Goal: Task Accomplishment & Management: Complete application form

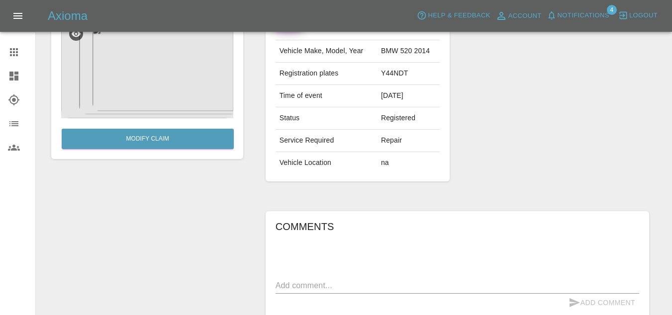
scroll to position [97, 0]
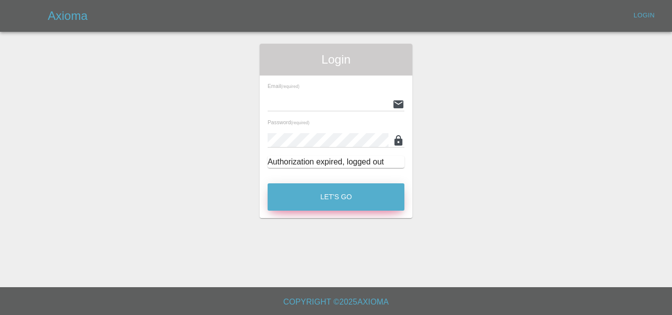
type input "[EMAIL_ADDRESS][DOMAIN_NAME]"
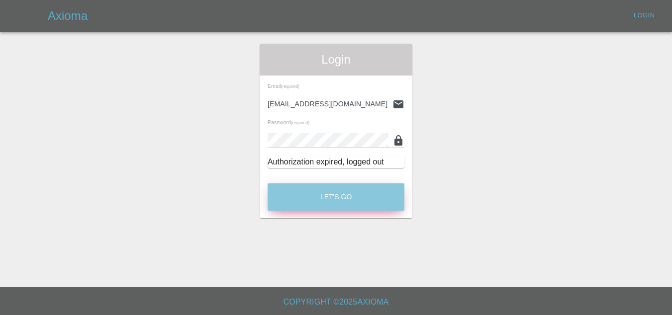
click at [334, 204] on button "Let's Go" at bounding box center [335, 196] width 137 height 27
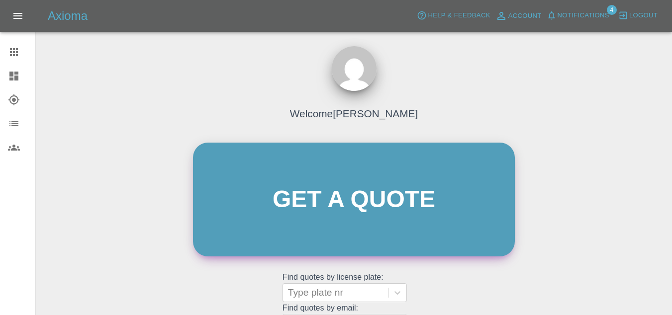
click at [285, 207] on link "Get a quote" at bounding box center [354, 200] width 322 height 114
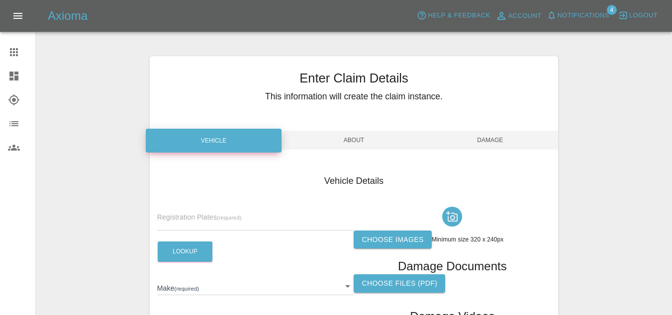
click at [180, 220] on input "text" at bounding box center [255, 223] width 197 height 14
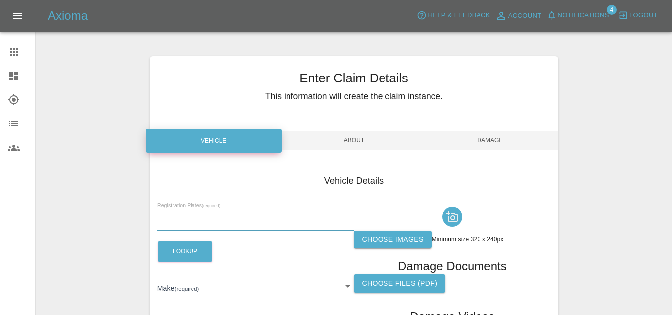
paste input "BT70OTB"
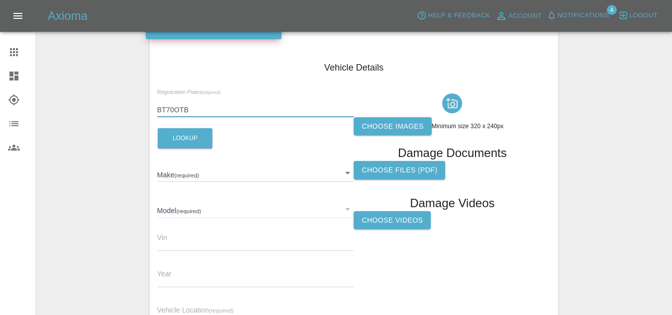
scroll to position [198, 0]
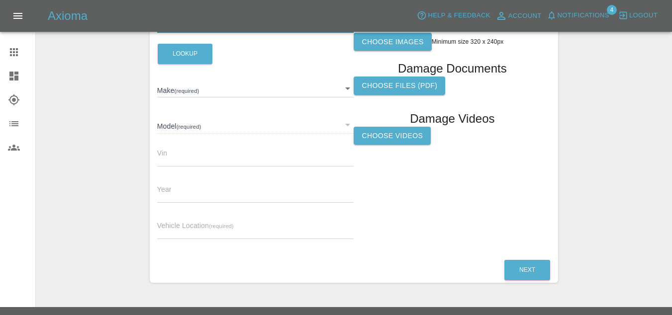
type input "BT70OTB"
click at [189, 64] on div "Registration Plates (required) BT70OTB Lookup Make (required) ​ Model (required…" at bounding box center [255, 126] width 197 height 243
click at [189, 64] on button "Lookup" at bounding box center [185, 54] width 55 height 20
click at [189, 62] on button "Lookup" at bounding box center [185, 54] width 55 height 20
click at [184, 224] on span "Vehicle Location (required)" at bounding box center [195, 226] width 77 height 8
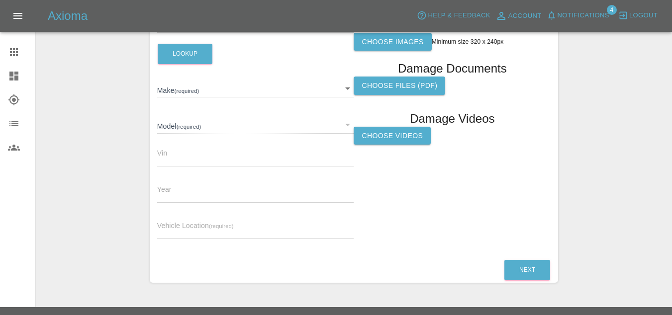
click at [180, 241] on div "Registration Plates (required) BT70OTB Lookup Make (required) ​ Model (required…" at bounding box center [255, 126] width 197 height 243
click at [176, 239] on input "text" at bounding box center [255, 232] width 197 height 14
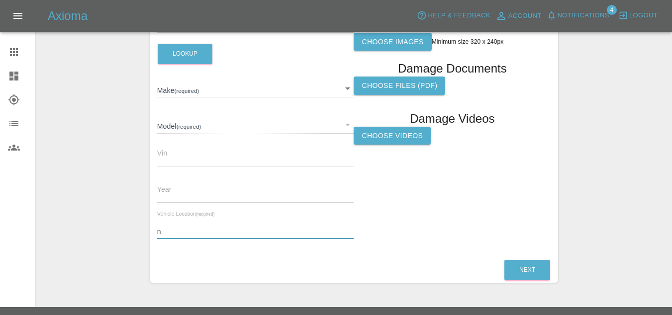
type input "na"
type input "HYUNDAI"
type input "IONIQ"
type input "KMHC751DVLU190331"
type input "2020"
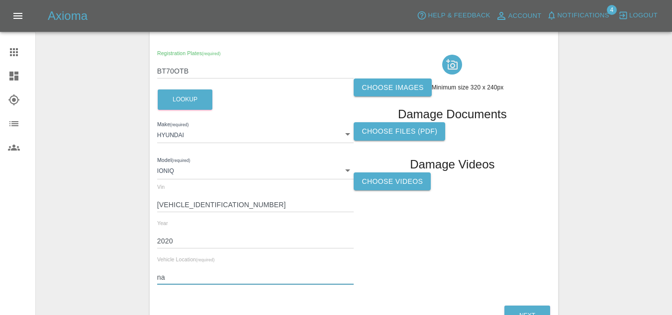
scroll to position [150, 0]
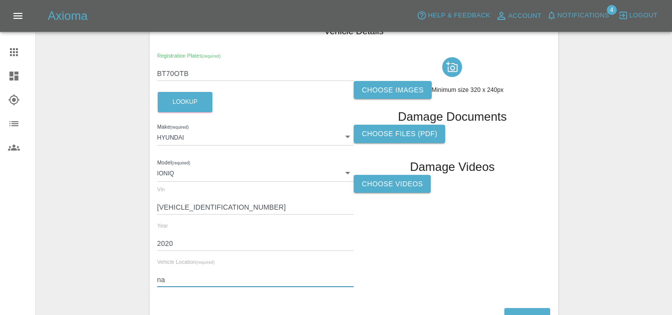
type input "na"
click at [399, 91] on label "Choose images" at bounding box center [392, 90] width 78 height 18
click at [0, 0] on input "Choose images" at bounding box center [0, 0] width 0 height 0
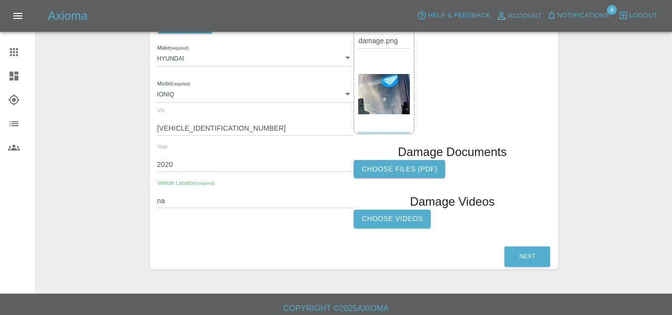
scroll to position [235, 0]
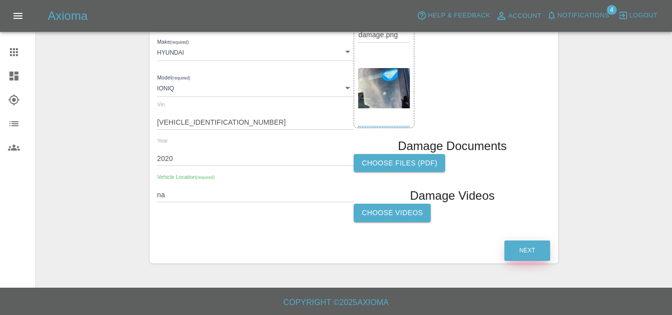
click at [535, 250] on button "Next" at bounding box center [527, 251] width 46 height 20
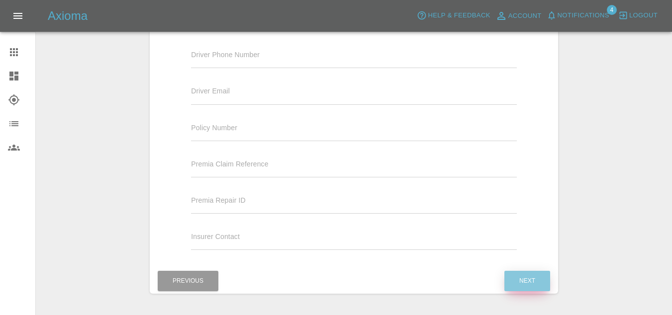
click at [525, 273] on button "Next" at bounding box center [527, 281] width 46 height 20
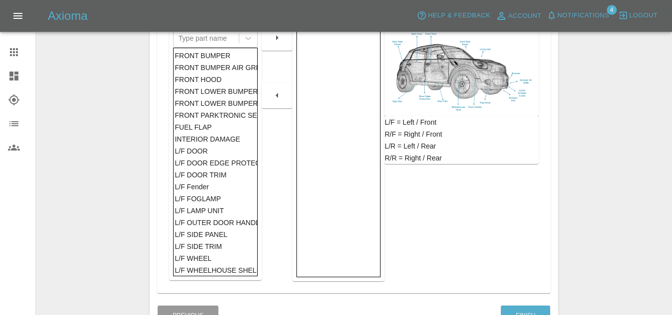
scroll to position [248, 0]
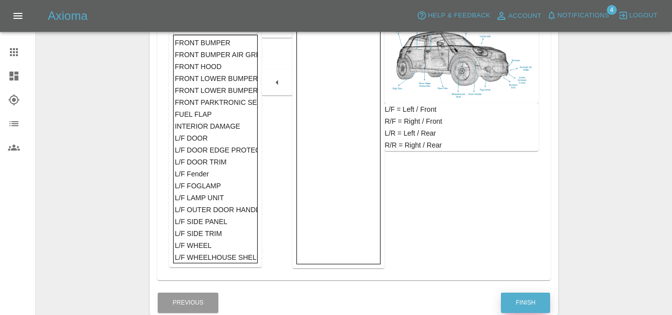
click at [526, 303] on button "Finish" at bounding box center [525, 303] width 49 height 20
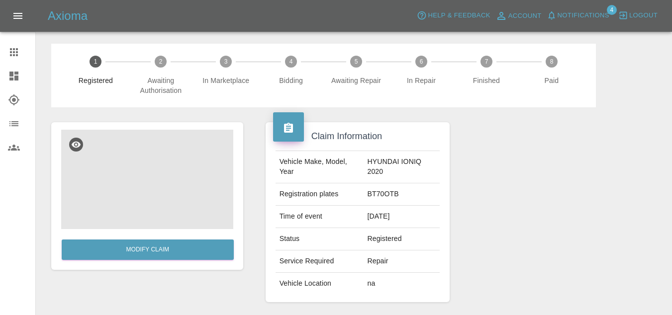
scroll to position [245, 0]
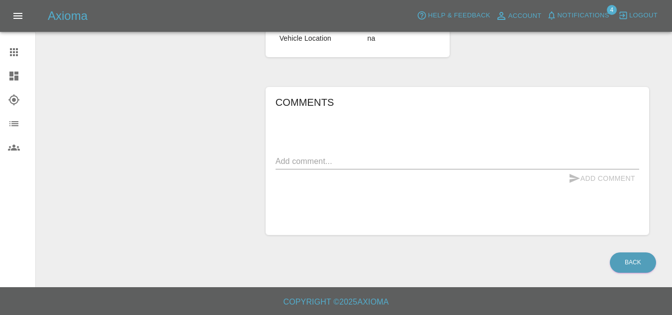
click at [344, 167] on textarea at bounding box center [456, 161] width 363 height 11
paste textarea "Front Windshield Damage Description: Long crack on the windscreen"
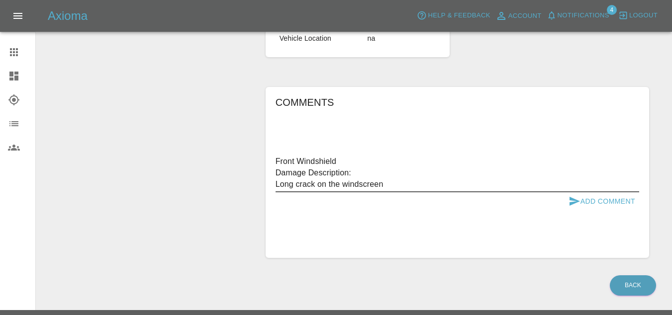
type textarea "Front Windshield Damage Description: Long crack on the windscreen"
click at [601, 199] on button "Add Comment" at bounding box center [601, 201] width 75 height 18
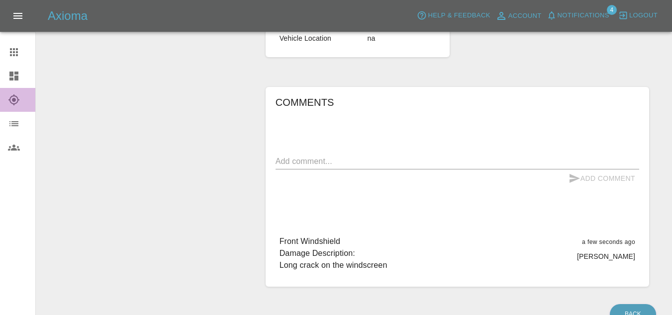
click at [15, 99] on icon at bounding box center [13, 99] width 11 height 11
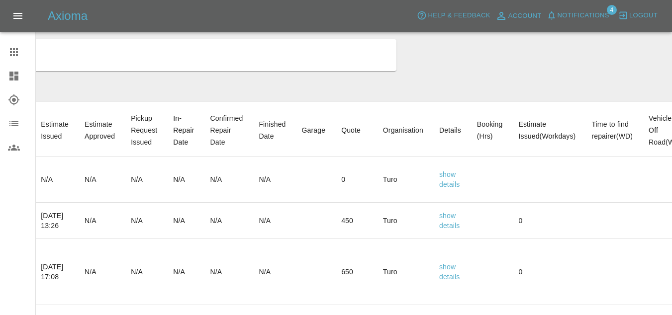
scroll to position [0, 275]
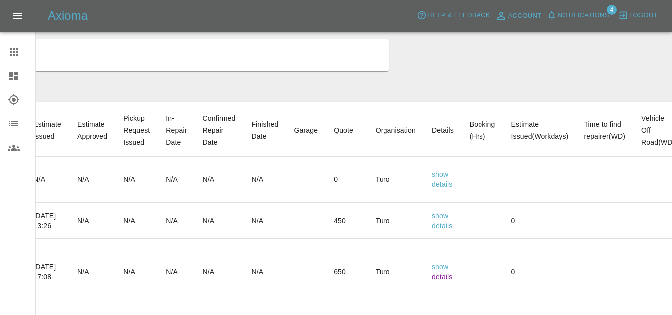
click at [452, 275] on link "details" at bounding box center [441, 277] width 21 height 8
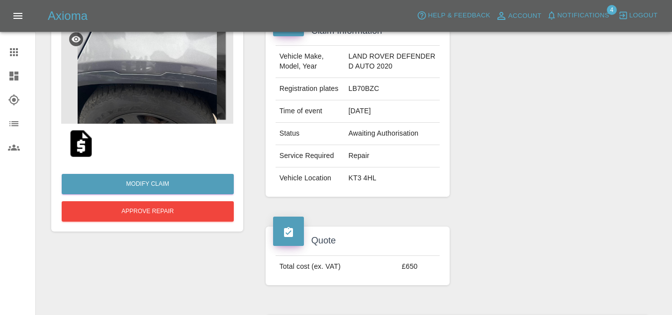
scroll to position [105, 0]
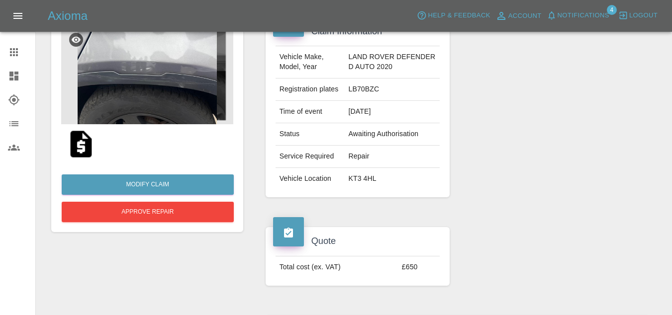
click at [89, 116] on img at bounding box center [147, 74] width 172 height 99
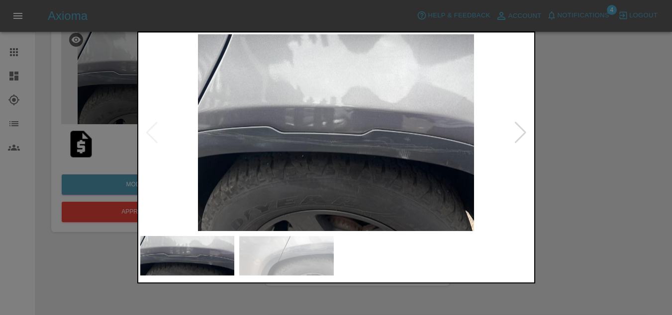
click at [103, 179] on div at bounding box center [336, 157] width 672 height 315
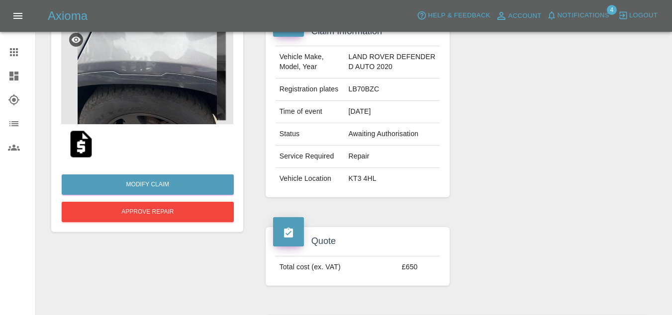
click at [89, 154] on img at bounding box center [81, 144] width 32 height 32
